Goal: Task Accomplishment & Management: Use online tool/utility

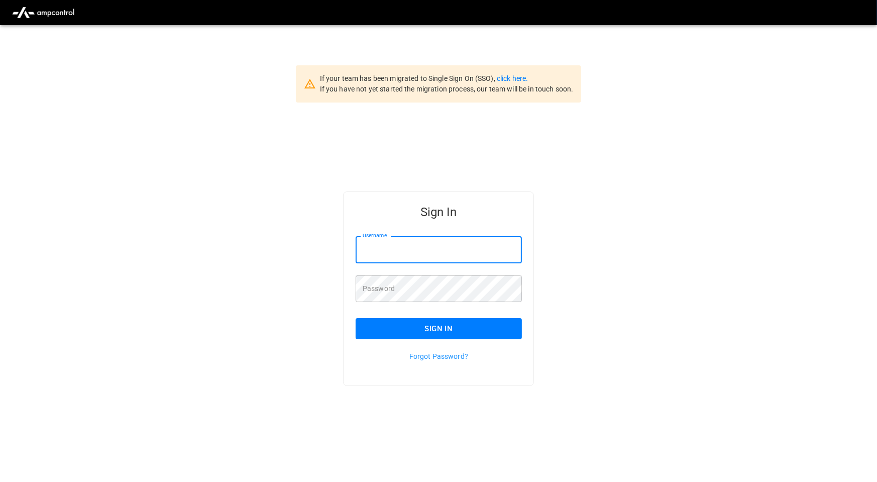
click at [427, 247] on input "Username" at bounding box center [439, 249] width 166 height 27
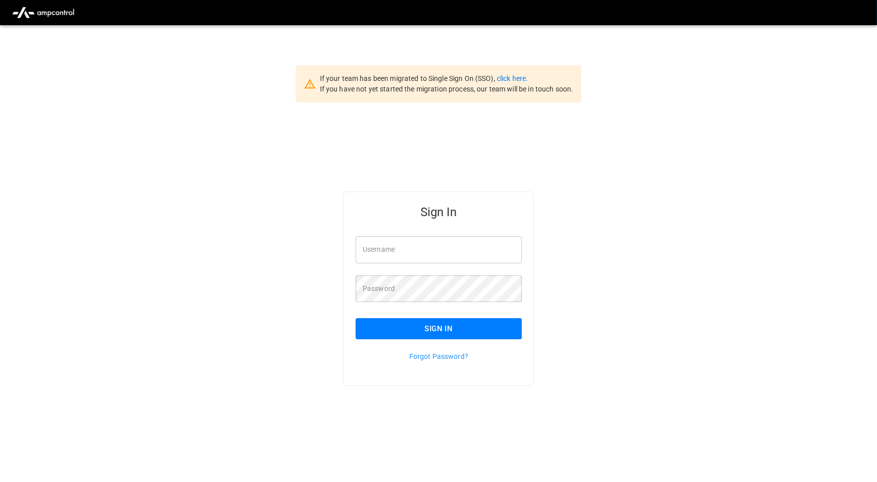
type input "**********"
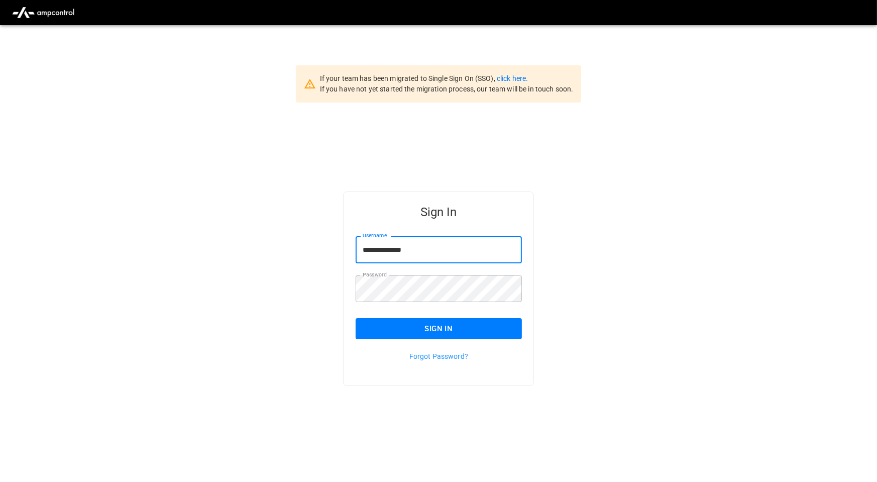
click at [464, 324] on button "Sign In" at bounding box center [439, 328] width 166 height 21
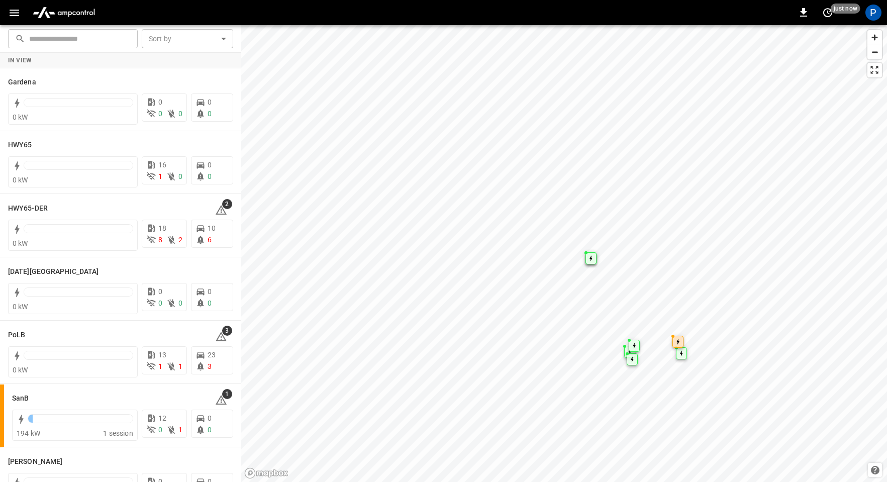
click at [54, 16] on img "menu" at bounding box center [64, 12] width 70 height 19
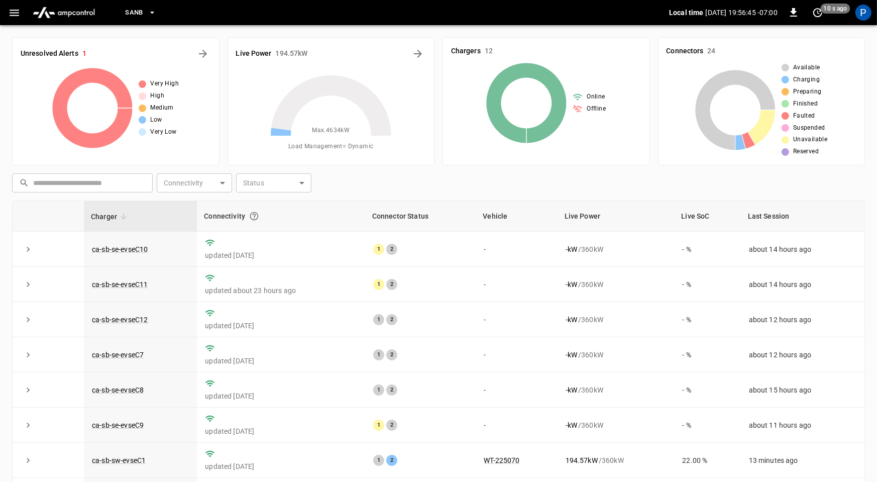
scroll to position [114, 0]
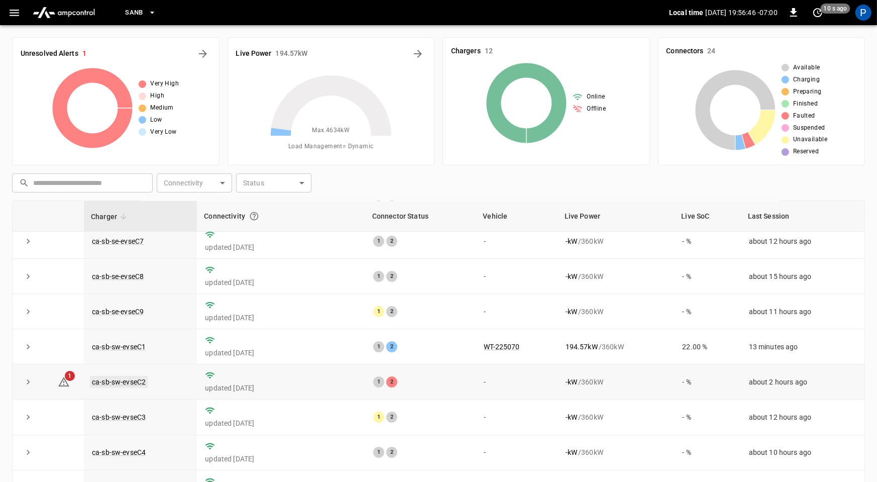
click at [135, 380] on link "ca-sb-sw-evseC2" at bounding box center [119, 382] width 58 height 12
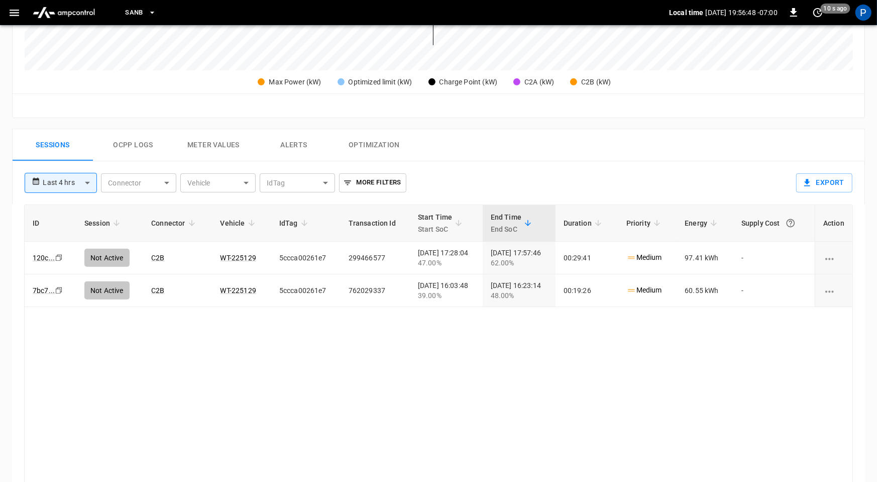
scroll to position [472, 0]
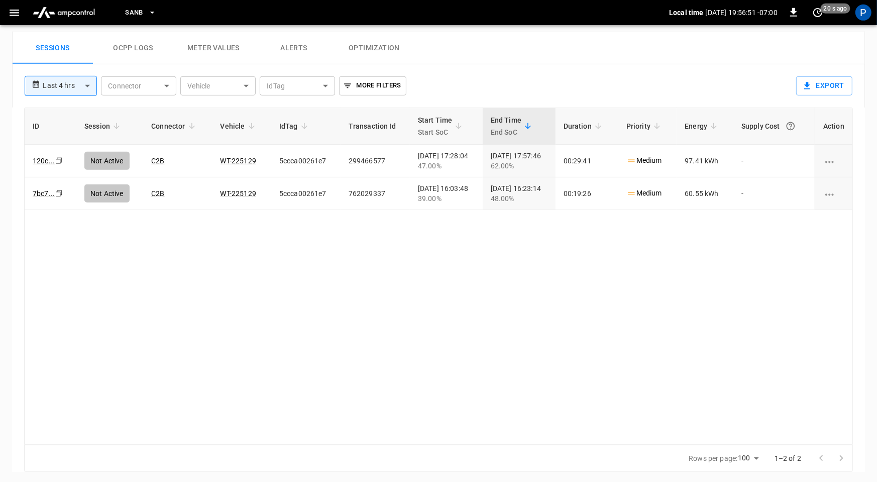
click at [308, 40] on button "Alerts" at bounding box center [294, 48] width 80 height 32
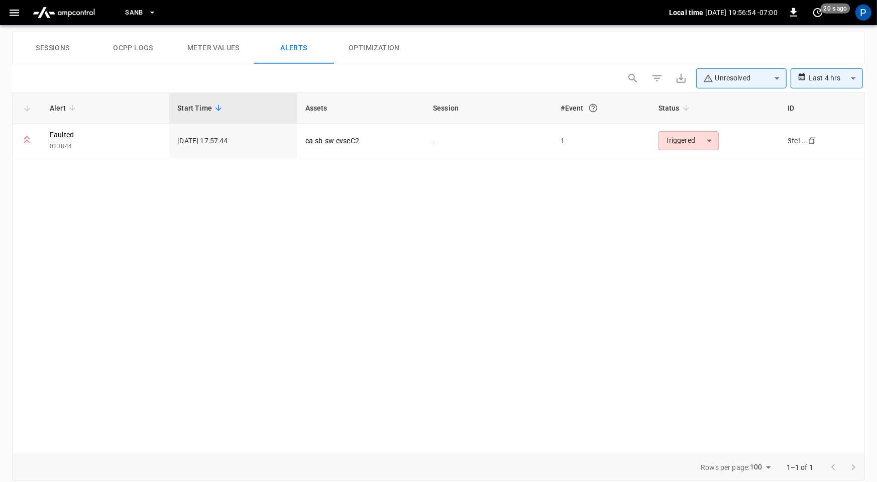
click at [30, 32] on button "Sessions" at bounding box center [53, 48] width 80 height 32
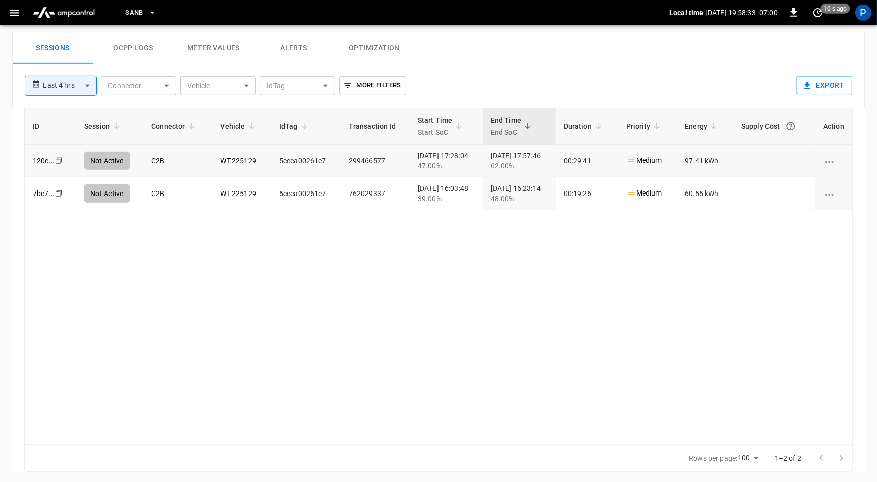
click at [253, 159] on td "WT-225129" at bounding box center [242, 161] width 59 height 33
click at [293, 50] on button "Alerts" at bounding box center [294, 48] width 80 height 32
